Goal: Book appointment/travel/reservation

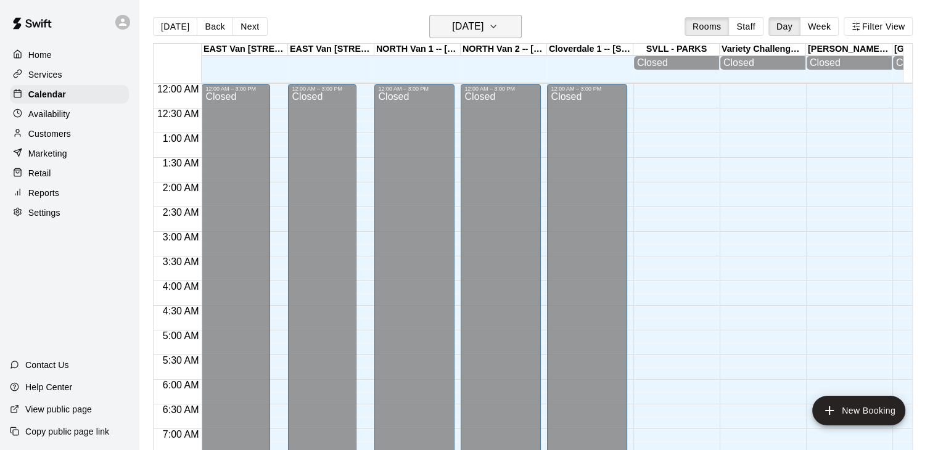
scroll to position [461, 0]
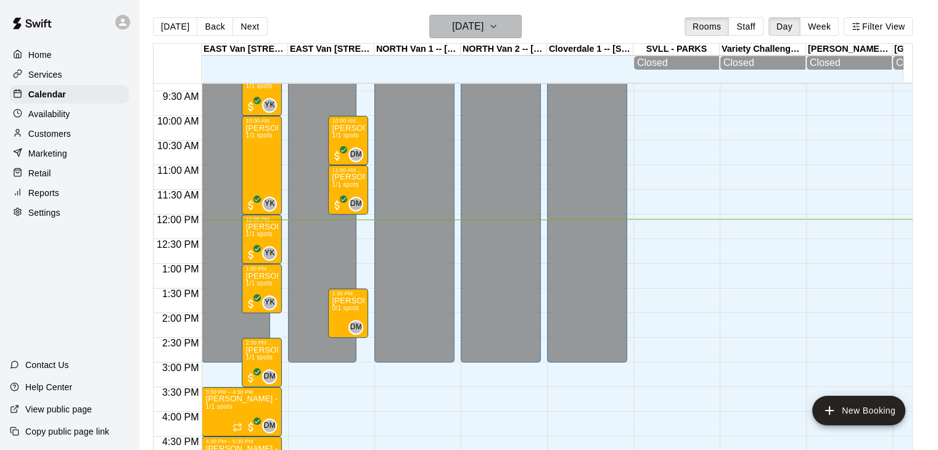
click at [498, 28] on icon "button" at bounding box center [494, 26] width 10 height 15
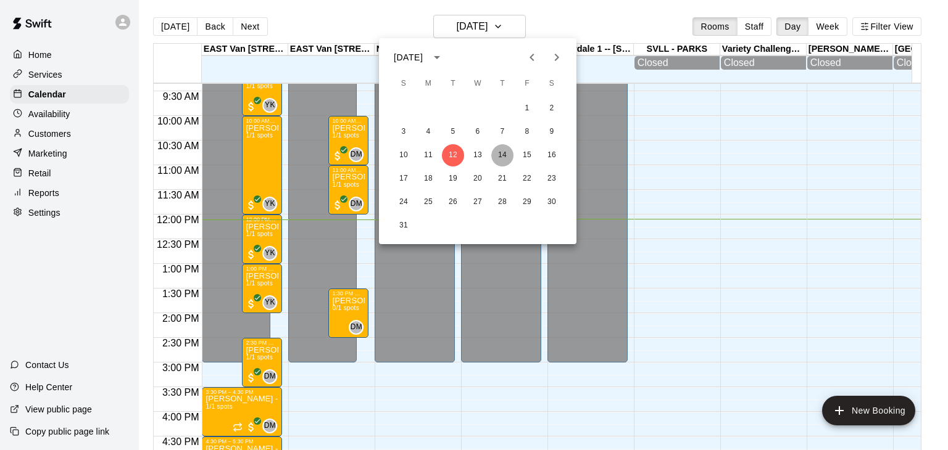
click at [503, 159] on button "14" at bounding box center [502, 155] width 22 height 22
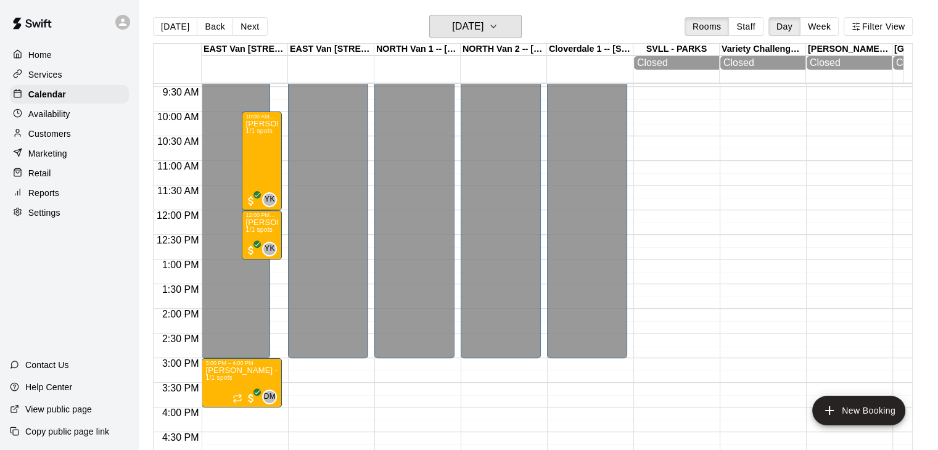
scroll to position [481, 0]
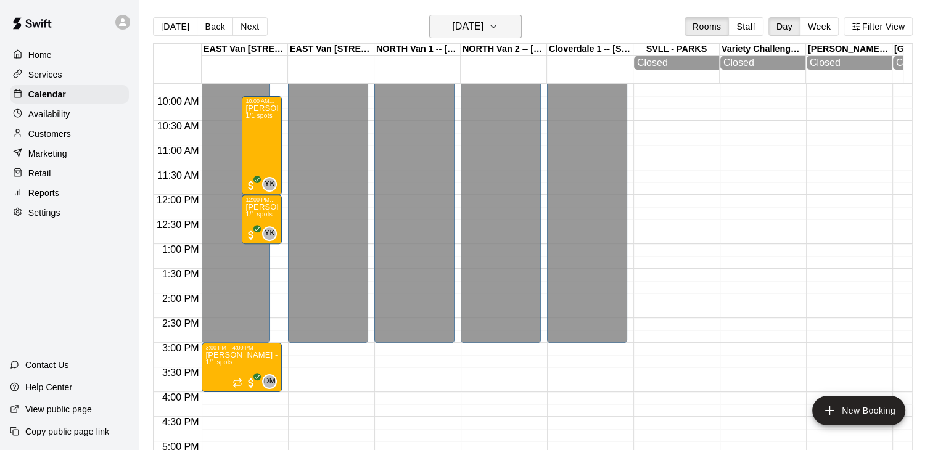
click at [512, 24] on button "[DATE]" at bounding box center [475, 26] width 93 height 23
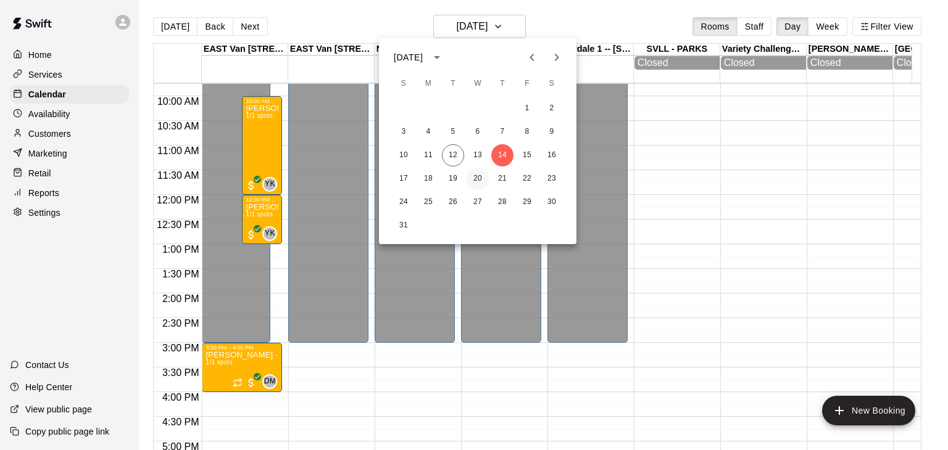
click at [478, 178] on button "20" at bounding box center [477, 179] width 22 height 22
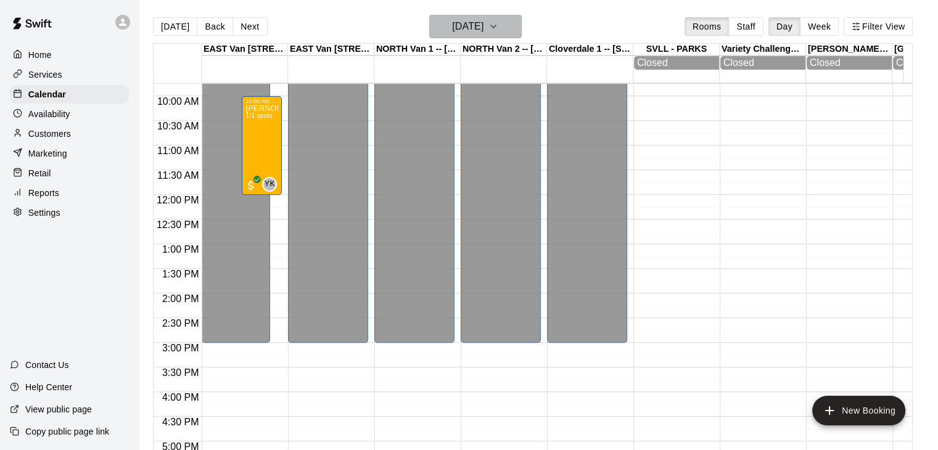
click at [498, 29] on icon "button" at bounding box center [494, 26] width 10 height 15
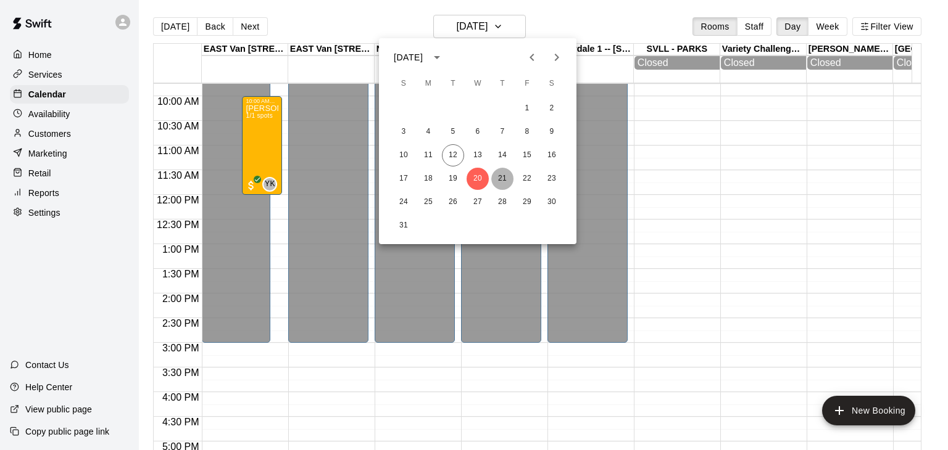
click at [505, 181] on button "21" at bounding box center [502, 179] width 22 height 22
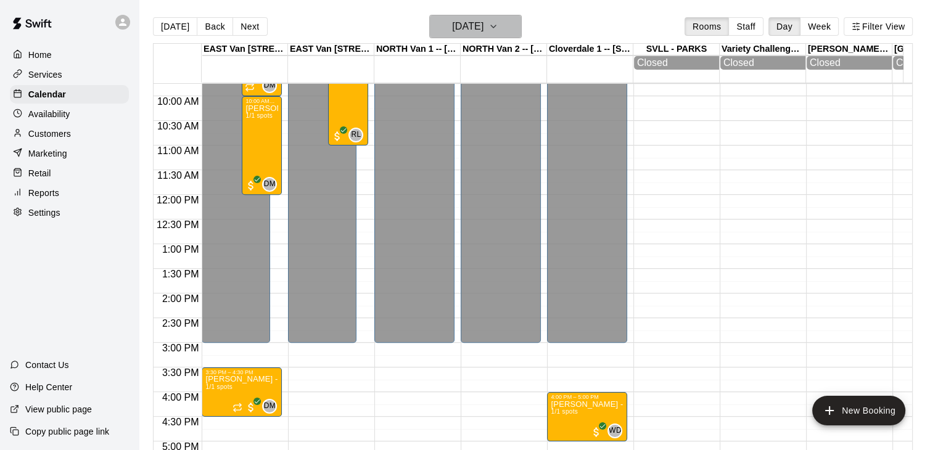
click at [498, 25] on icon "button" at bounding box center [494, 26] width 10 height 15
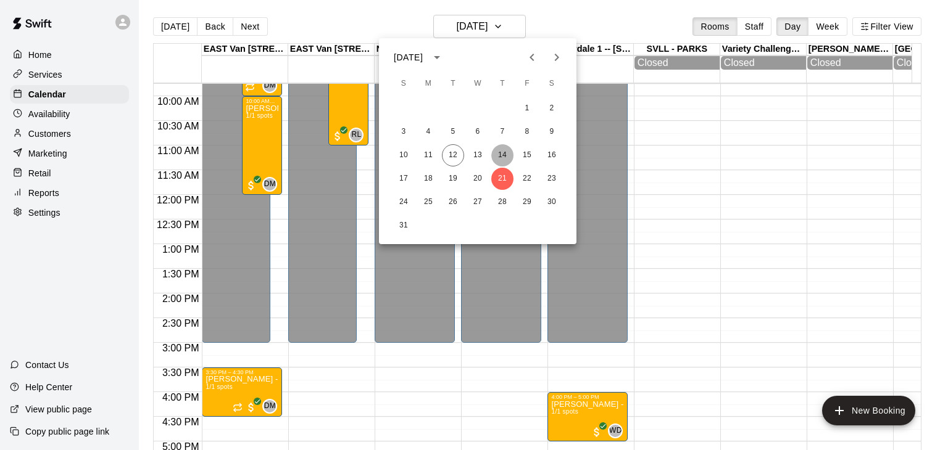
click at [502, 155] on button "14" at bounding box center [502, 155] width 22 height 22
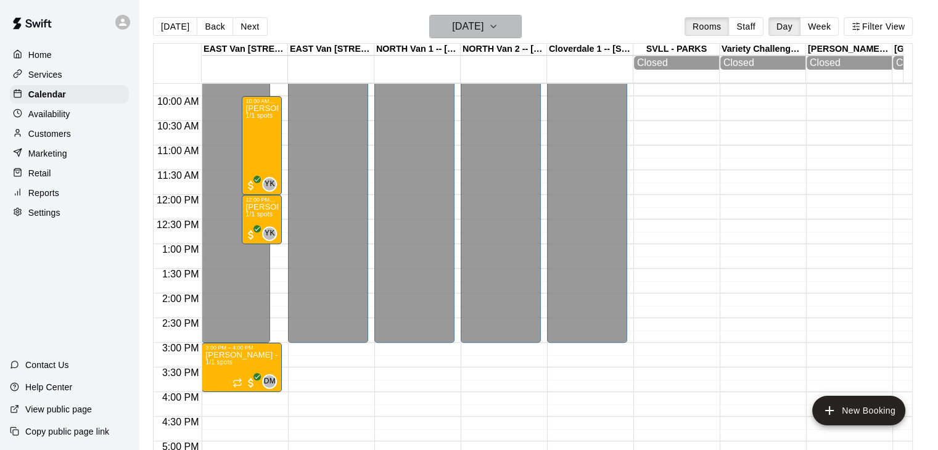
click at [498, 23] on icon "button" at bounding box center [494, 26] width 10 height 15
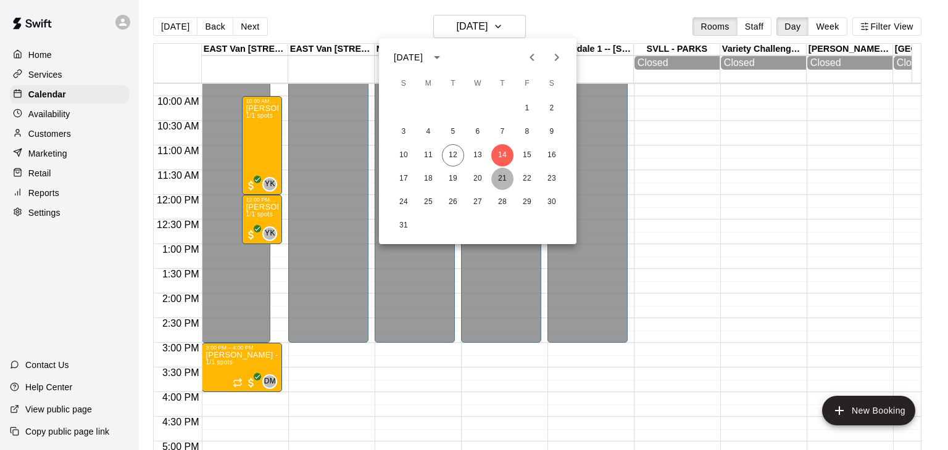
click at [500, 174] on button "21" at bounding box center [502, 179] width 22 height 22
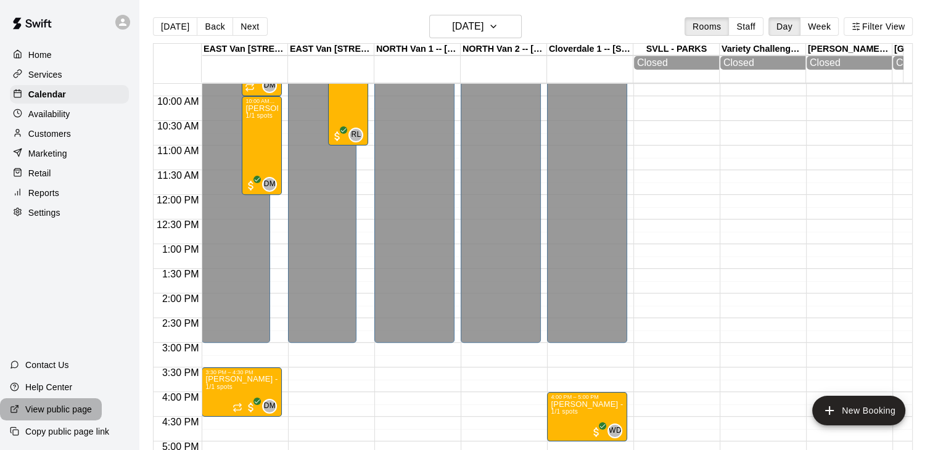
click at [64, 405] on p "View public page" at bounding box center [58, 409] width 67 height 12
click at [498, 28] on icon "button" at bounding box center [494, 26] width 10 height 15
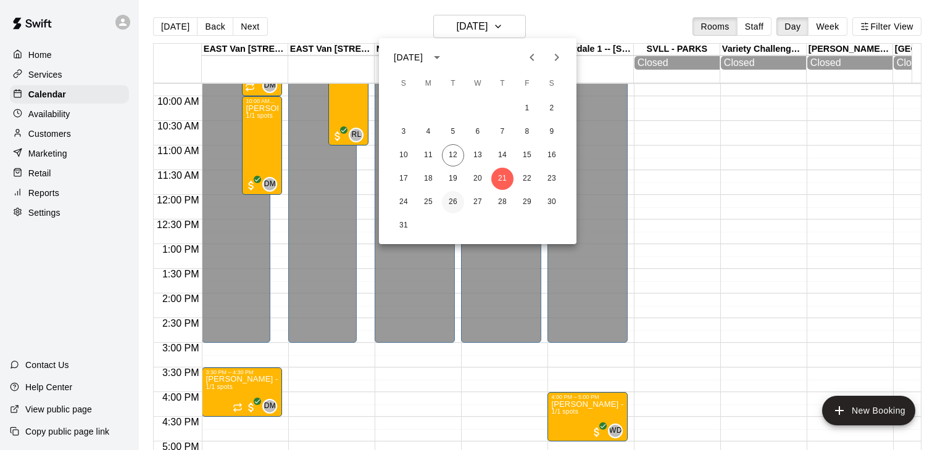
click at [449, 203] on button "26" at bounding box center [453, 202] width 22 height 22
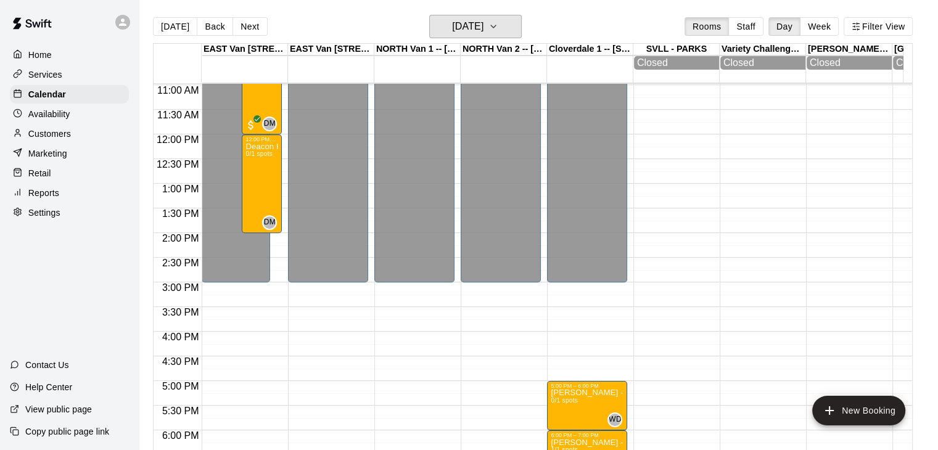
scroll to position [536, 0]
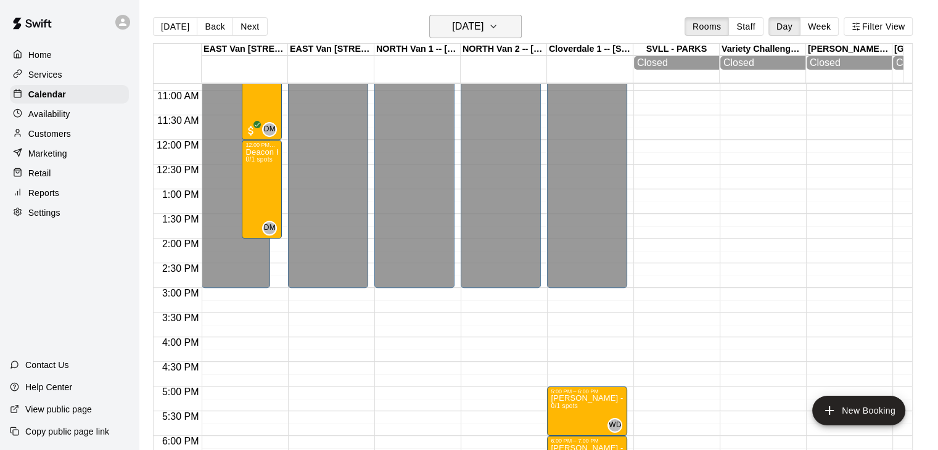
click at [498, 26] on icon "button" at bounding box center [494, 26] width 10 height 15
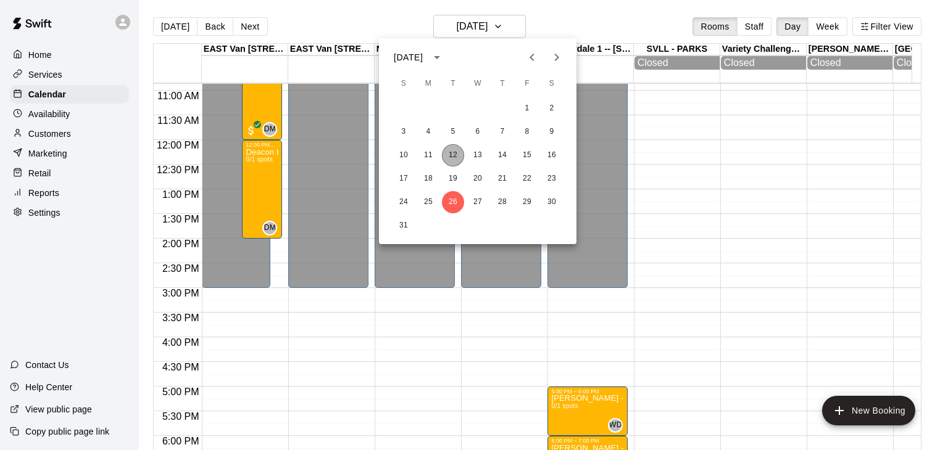
click at [452, 158] on button "12" at bounding box center [453, 155] width 22 height 22
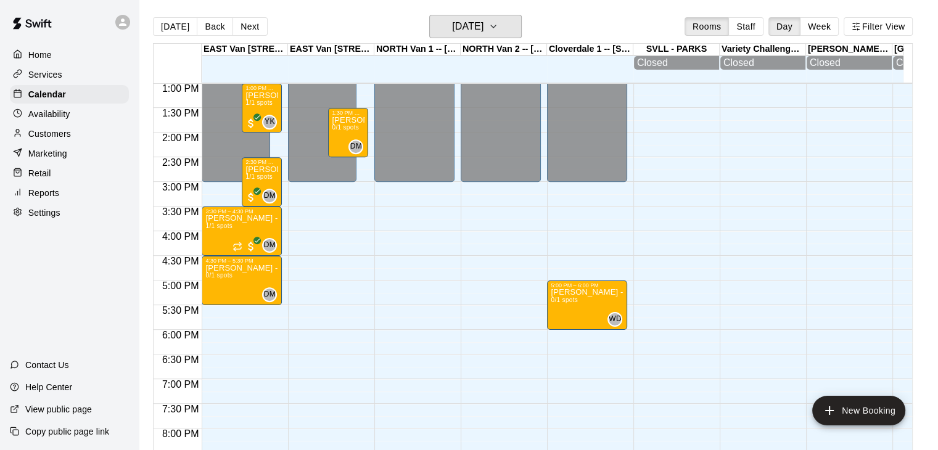
scroll to position [644, 0]
